Goal: Book appointment/travel/reservation

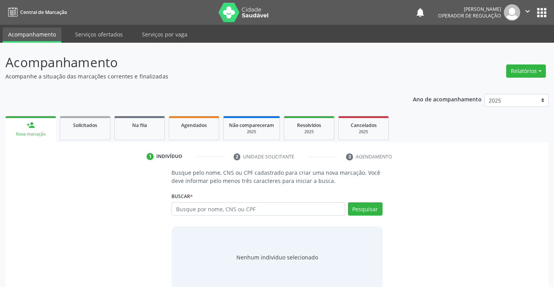
click at [197, 209] on input "text" at bounding box center [257, 208] width 173 height 13
type input "702408538082326"
click at [361, 204] on button "Pesquisar" at bounding box center [365, 208] width 35 height 13
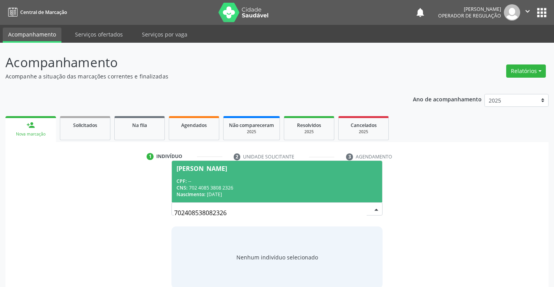
click at [202, 177] on span "[PERSON_NAME] CPF: -- CNS: 702 4085 3808 2326 Nascimento: [DATE]" at bounding box center [277, 182] width 210 height 42
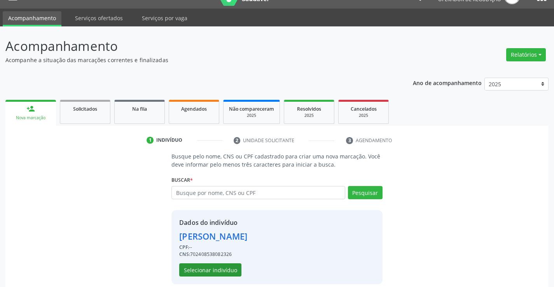
scroll to position [24, 0]
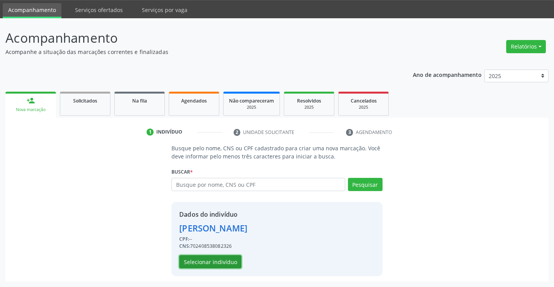
click at [205, 260] on button "Selecionar indivíduo" at bounding box center [210, 261] width 62 height 13
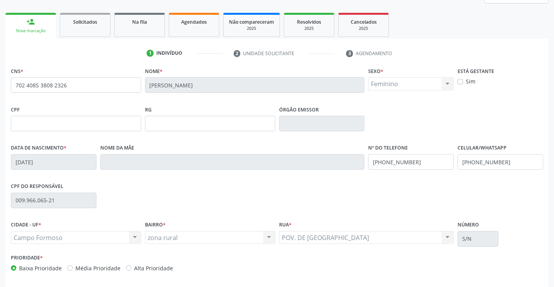
scroll to position [134, 0]
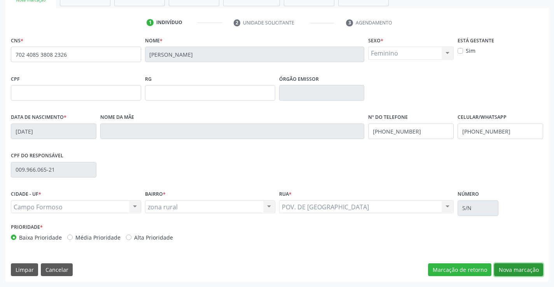
click at [516, 269] on button "Nova marcação" at bounding box center [518, 269] width 49 height 13
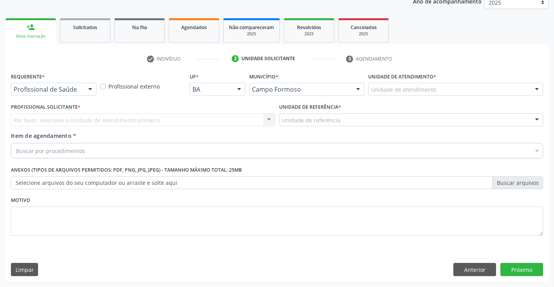
scroll to position [98, 0]
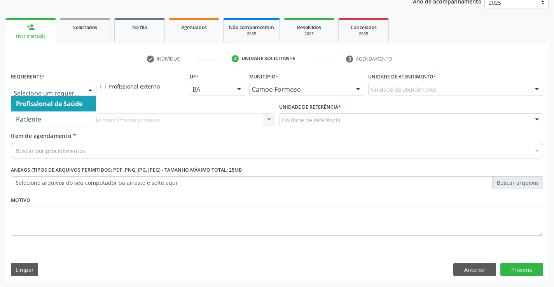
click at [89, 92] on div at bounding box center [90, 89] width 12 height 13
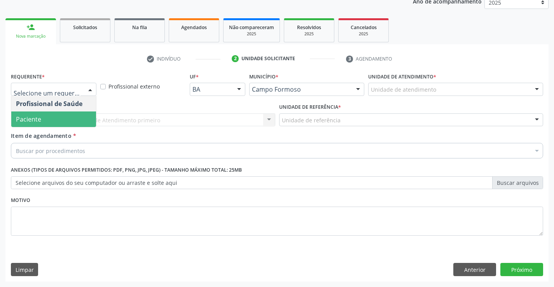
click at [58, 122] on span "Paciente" at bounding box center [53, 120] width 85 height 16
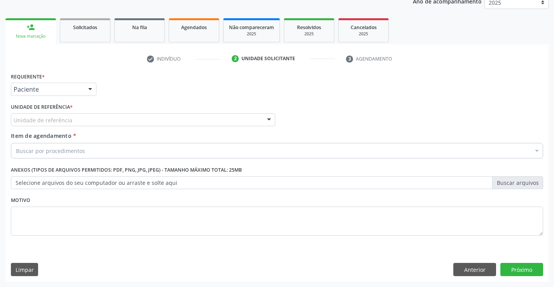
click at [174, 117] on div "Unidade de referência" at bounding box center [143, 119] width 264 height 13
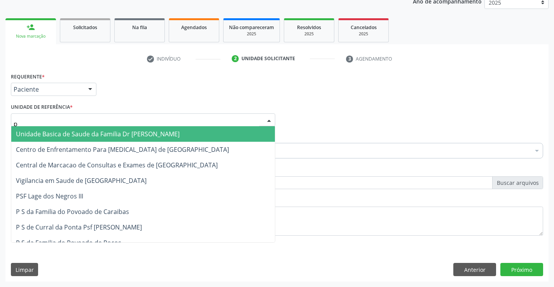
type input "po"
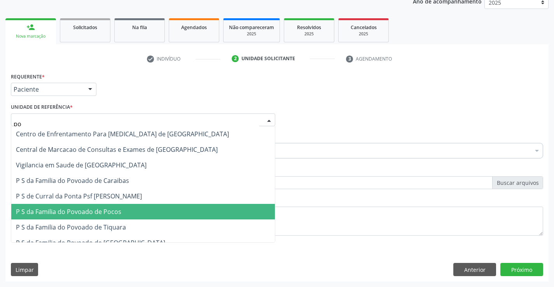
click at [108, 210] on span "P S da Familia do Povoado de Pocos" at bounding box center [68, 212] width 105 height 9
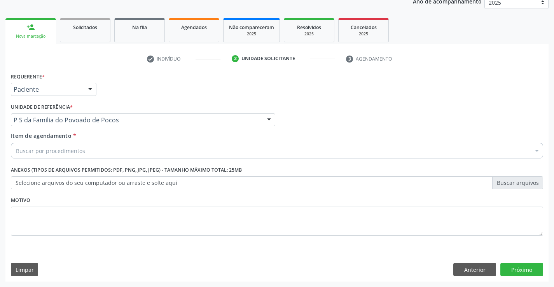
click at [202, 152] on div "Buscar por procedimentos" at bounding box center [277, 151] width 532 height 16
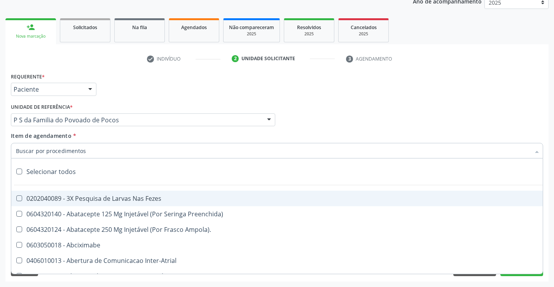
click at [207, 87] on div "Requerente * Paciente Profissional de Saúde Paciente Nenhum resultado encontrad…" at bounding box center [277, 86] width 536 height 30
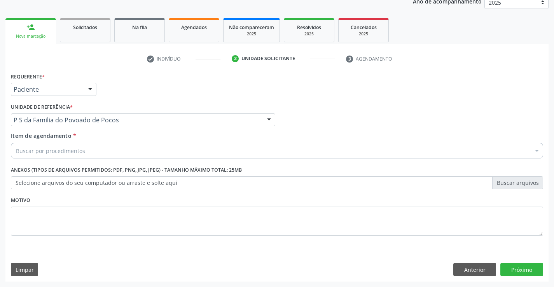
click at [215, 152] on div "Buscar por procedimentos" at bounding box center [277, 151] width 532 height 16
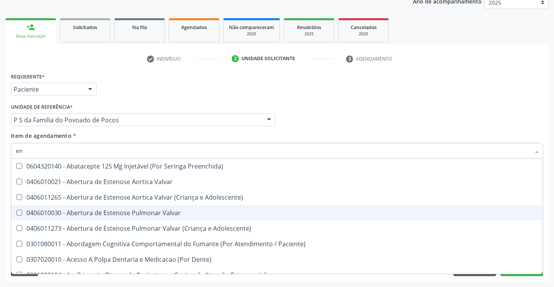
type input "ENDOSCOPIA"
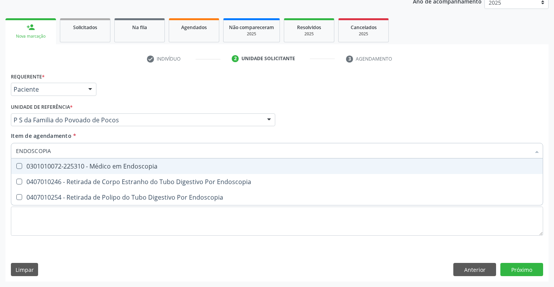
click at [122, 166] on div "0301010072-225310 - Médico em Endoscopia" at bounding box center [277, 166] width 522 height 6
checkbox Endoscopia "true"
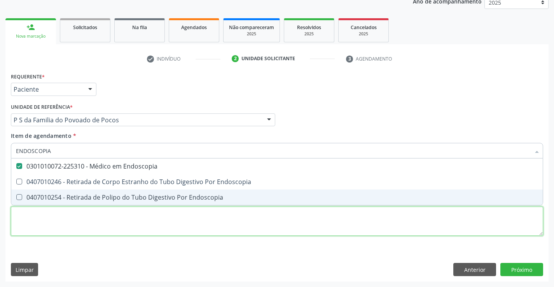
click at [411, 234] on div "Requerente * Paciente Profissional de Saúde Paciente Nenhum resultado encontrad…" at bounding box center [277, 159] width 532 height 176
checkbox Endoscopia "true"
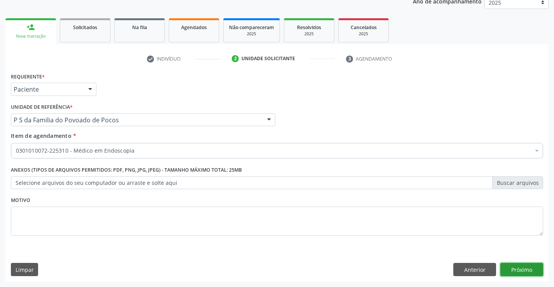
click at [513, 264] on button "Próximo" at bounding box center [521, 269] width 43 height 13
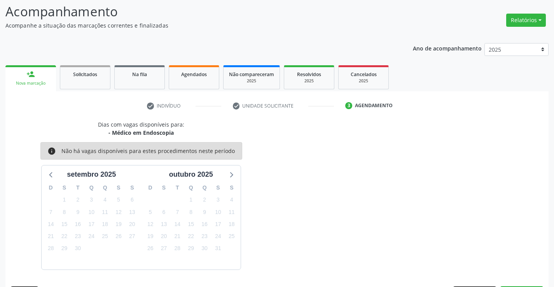
scroll to position [74, 0]
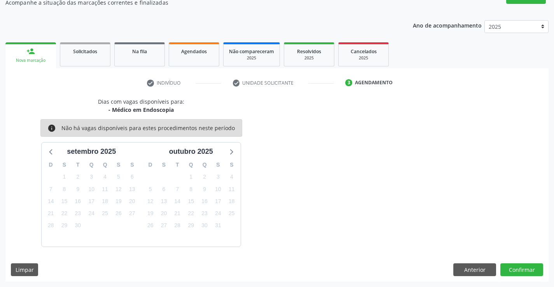
click at [519, 262] on div "Dias com vagas disponíveis para: - Médico em Endoscopia info Não há vagas dispo…" at bounding box center [276, 190] width 543 height 184
click at [519, 267] on button "Confirmar" at bounding box center [521, 269] width 43 height 13
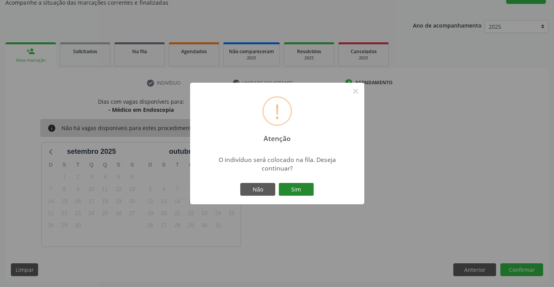
click at [295, 190] on button "Sim" at bounding box center [296, 189] width 35 height 13
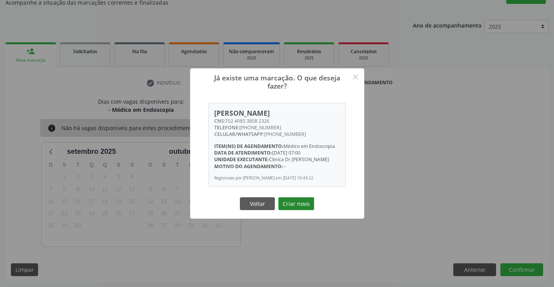
click at [301, 206] on button "Criar novo" at bounding box center [296, 203] width 36 height 13
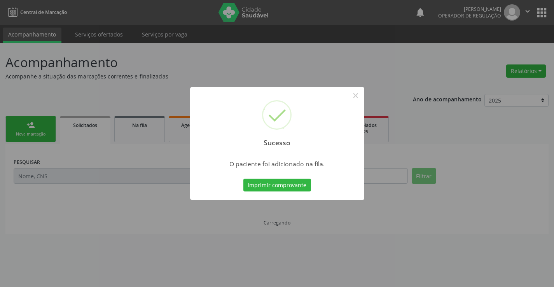
scroll to position [0, 0]
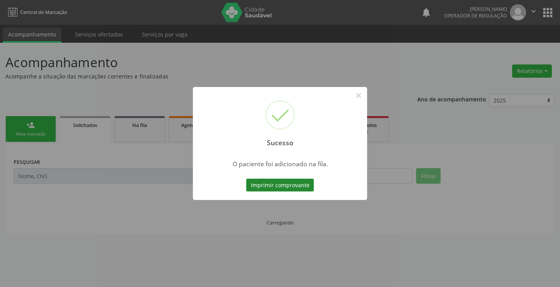
click at [275, 183] on button "Imprimir comprovante" at bounding box center [280, 185] width 68 height 13
